Goal: Task Accomplishment & Management: Manage account settings

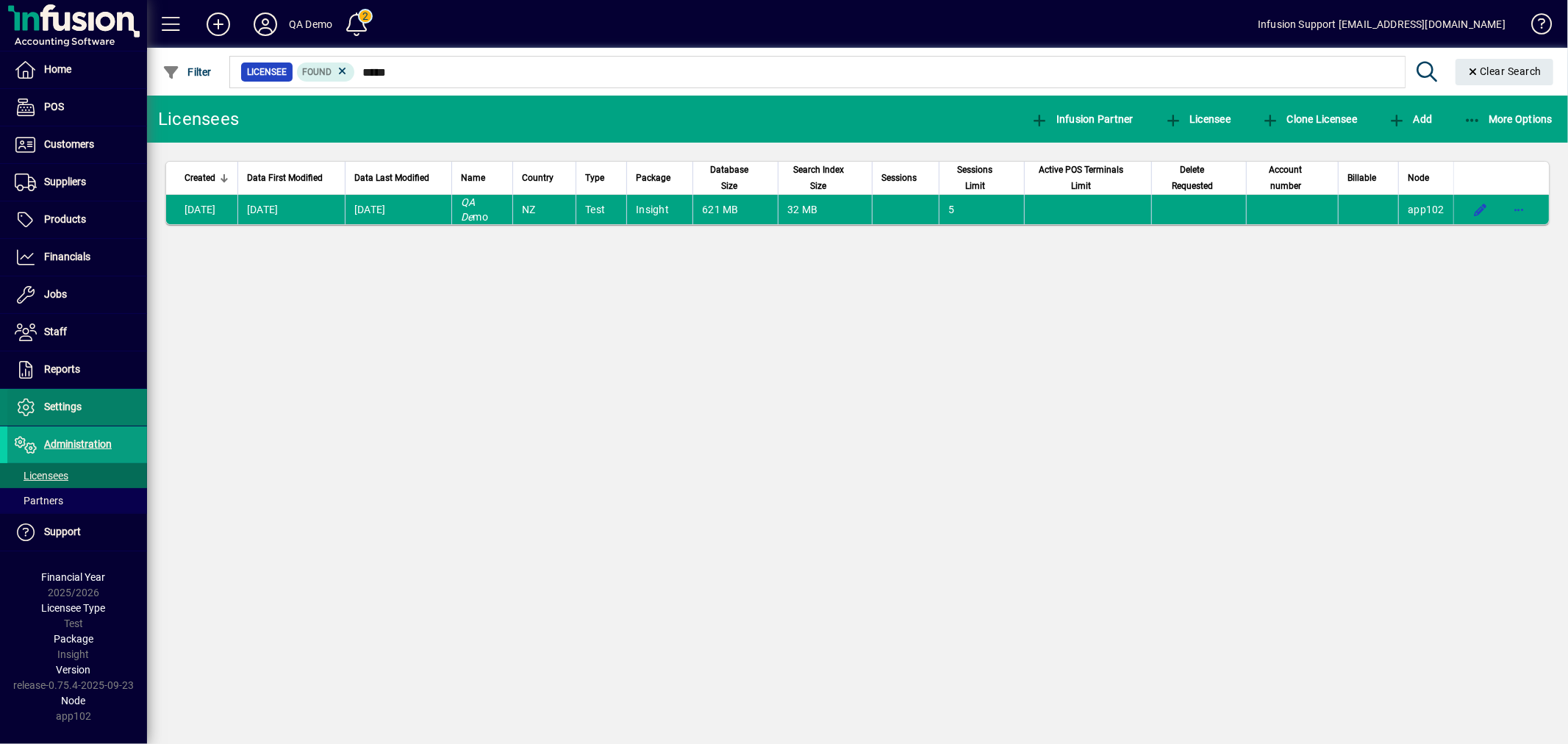
click at [81, 403] on span at bounding box center [77, 407] width 140 height 35
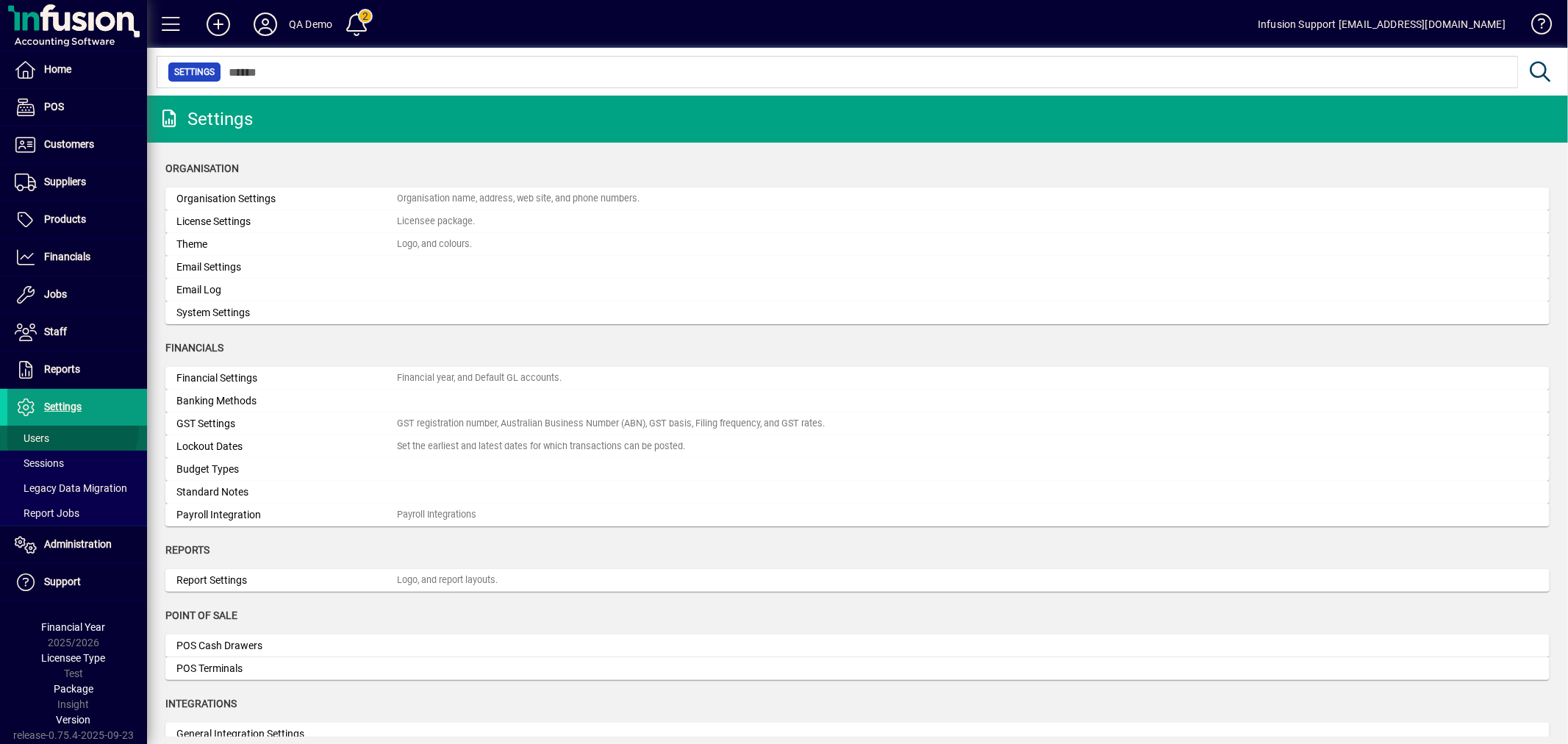
click at [71, 430] on span at bounding box center [77, 439] width 140 height 35
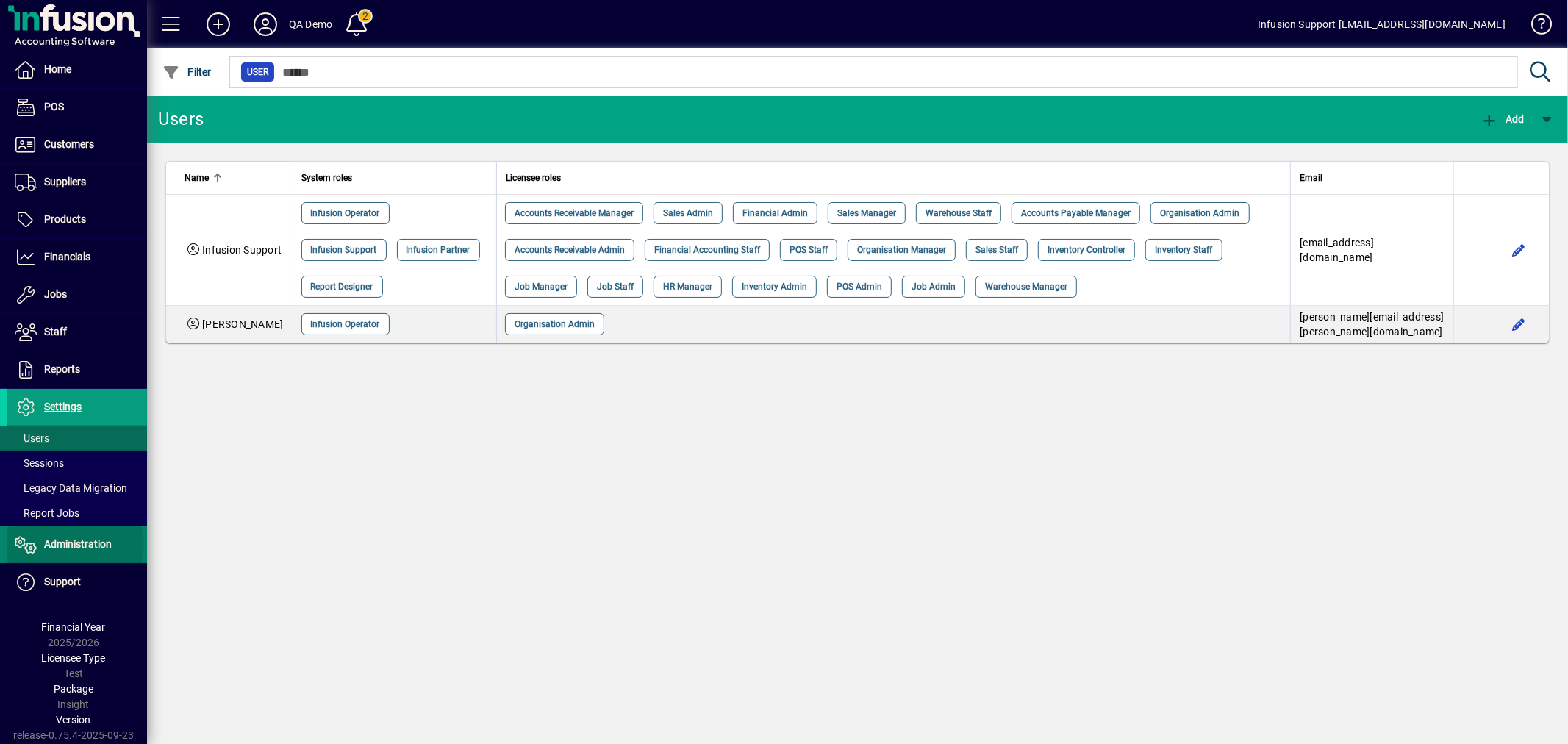
click at [74, 545] on span "Administration" at bounding box center [78, 544] width 68 height 12
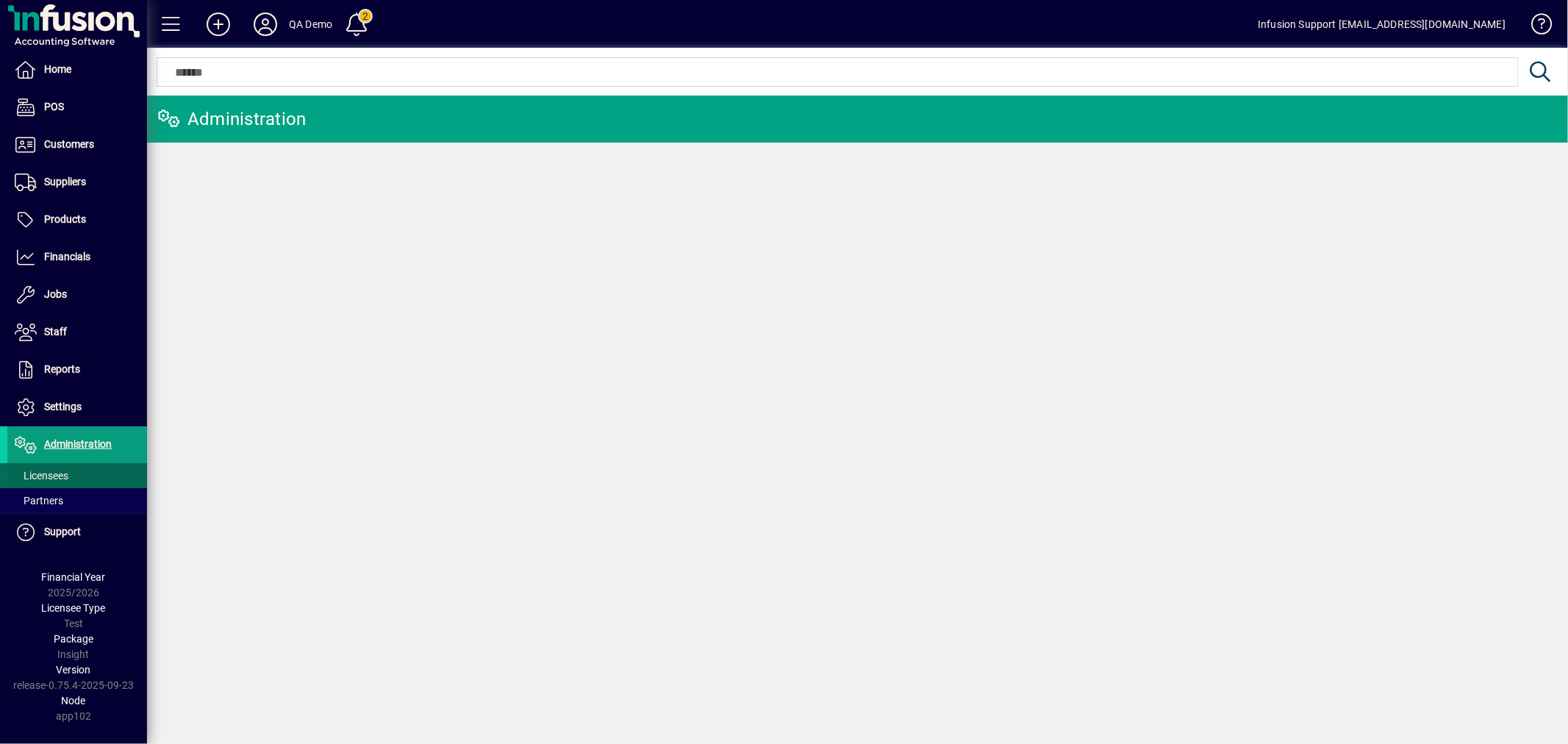
click at [54, 478] on span "Licensees" at bounding box center [42, 476] width 54 height 12
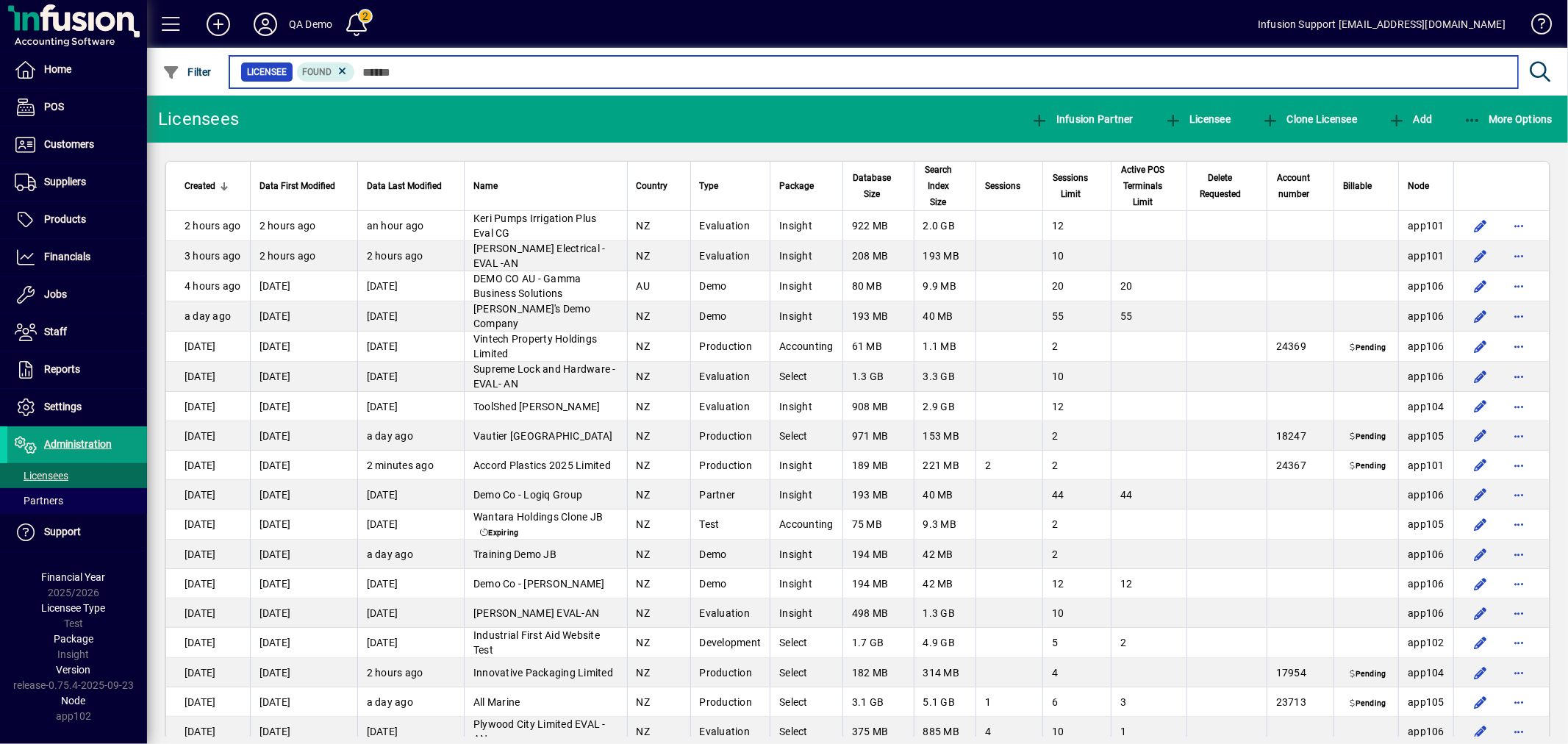
click at [486, 68] on input "text" at bounding box center [931, 72] width 1152 height 20
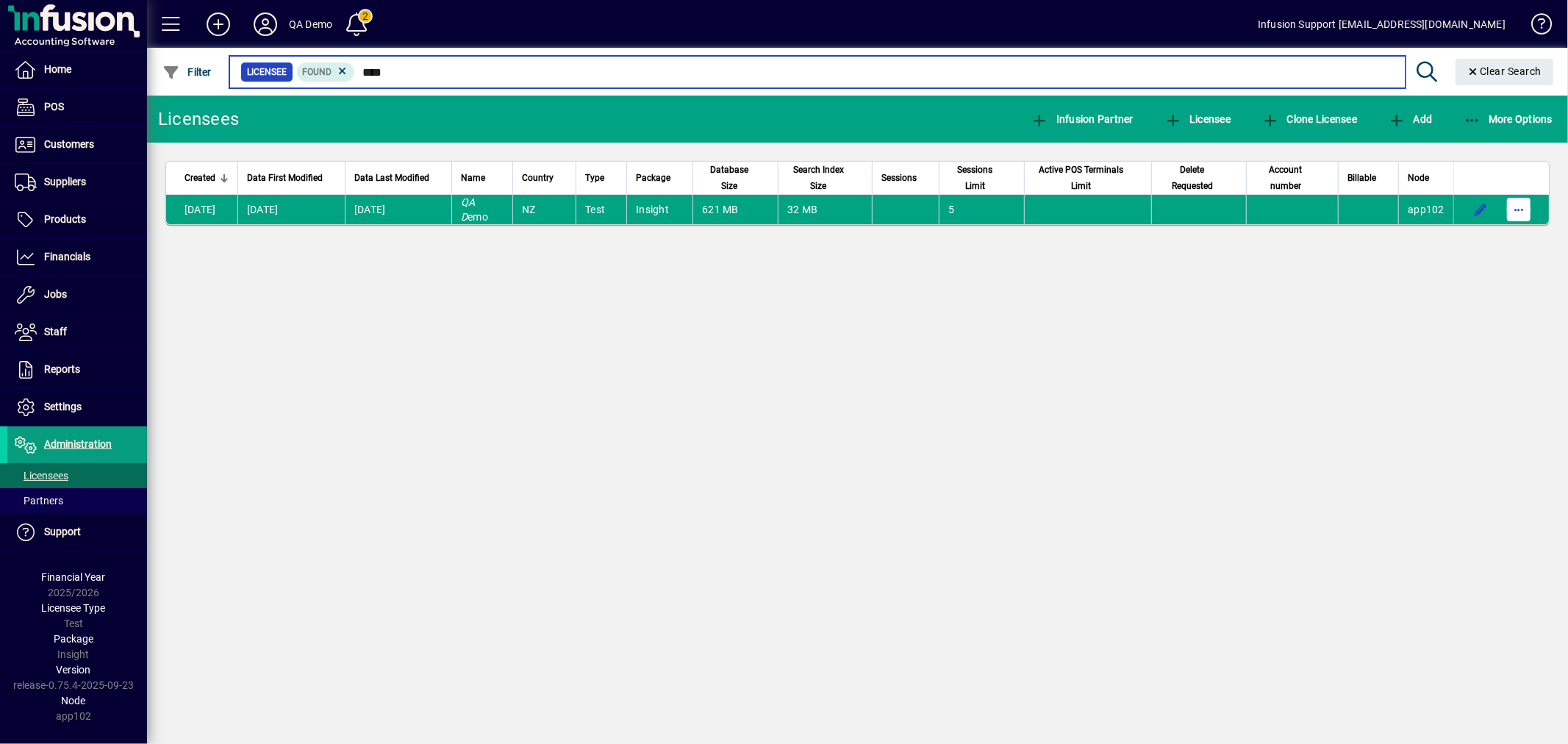
type input "****"
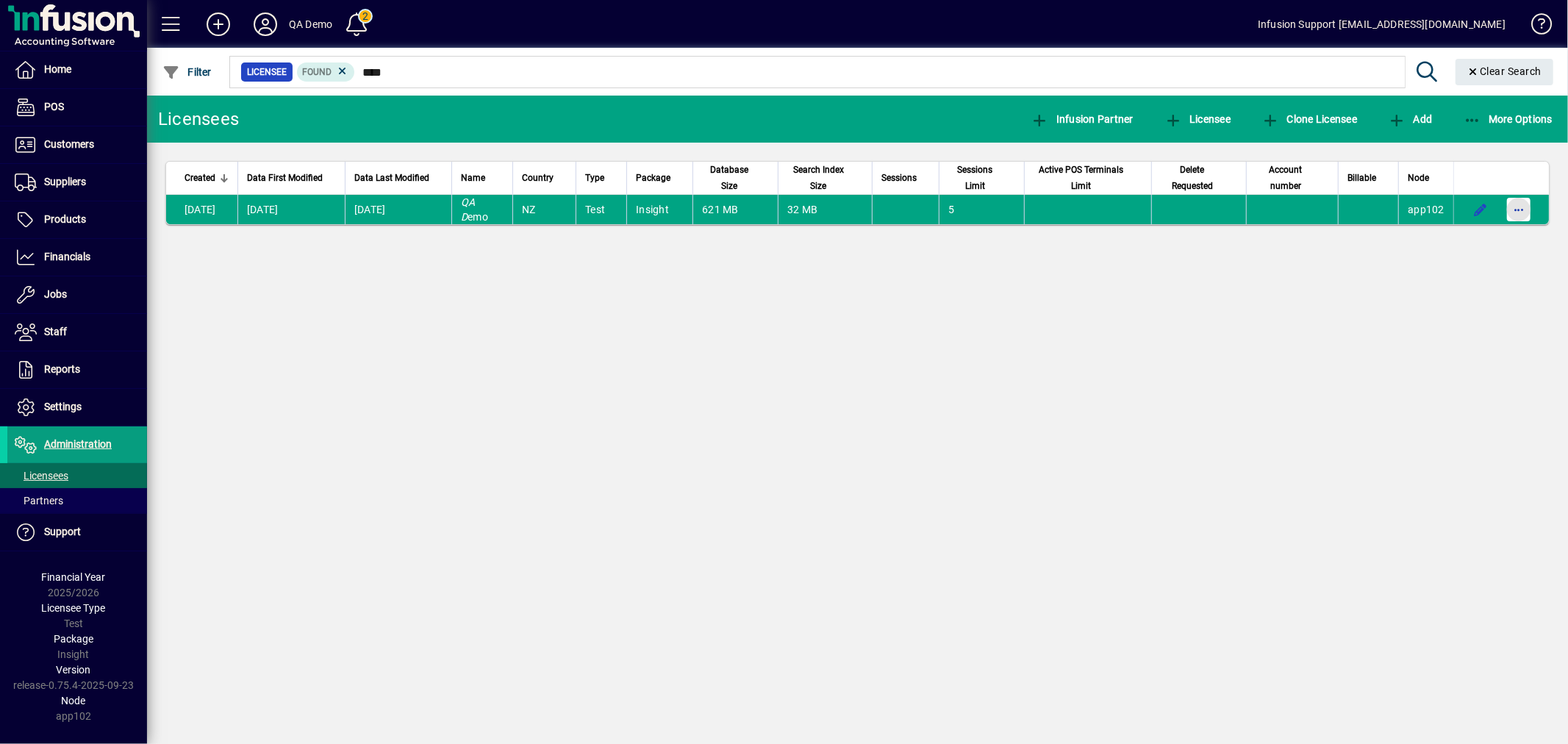
click at [1518, 208] on span "button" at bounding box center [1519, 209] width 35 height 35
click at [1451, 244] on span "Request licensee be deleted" at bounding box center [1442, 241] width 153 height 18
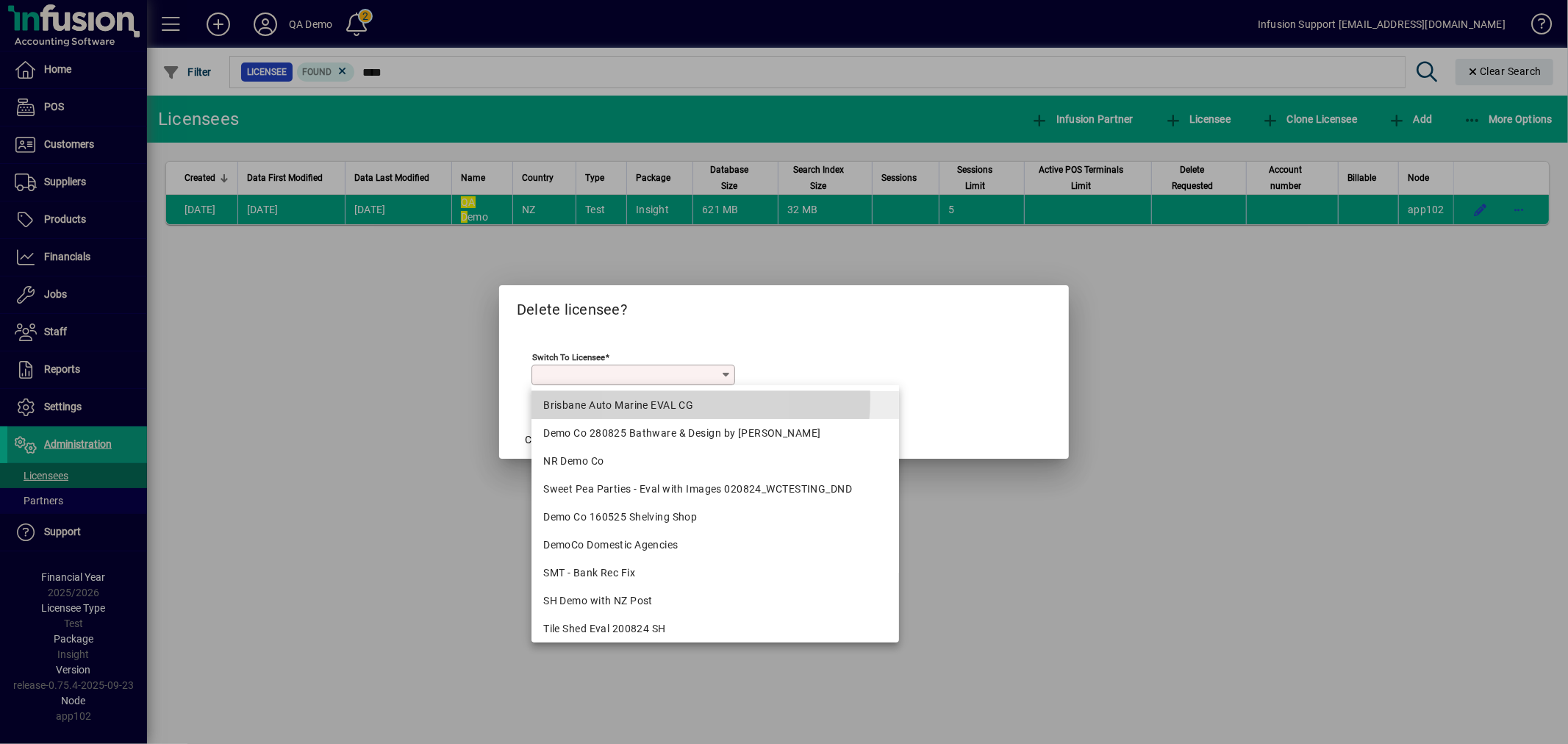
click at [643, 398] on div "Brisbane Auto Marine EVAL CG" at bounding box center [715, 405] width 344 height 16
type input "**********"
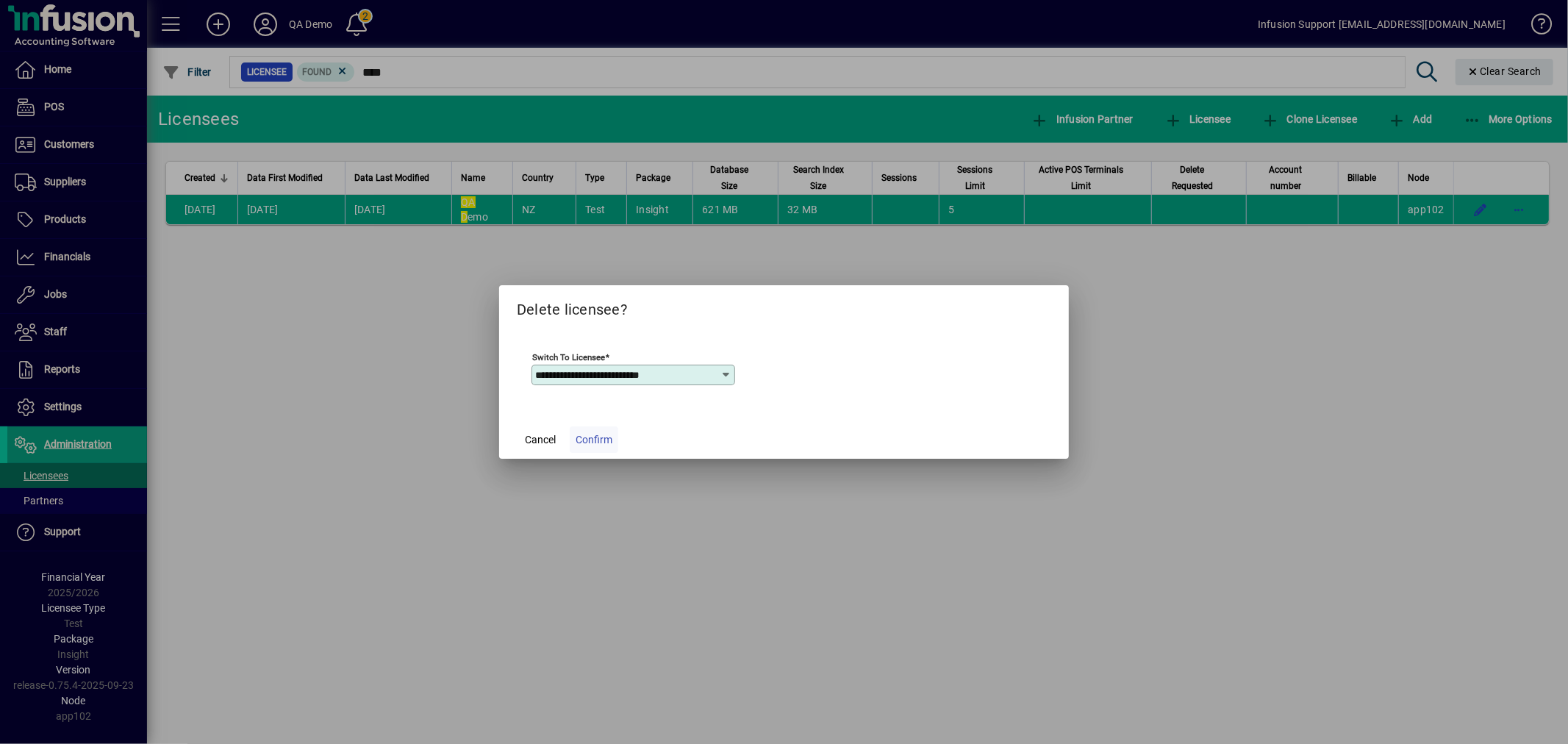
click at [593, 442] on span "Confirm" at bounding box center [594, 440] width 37 height 16
